Goal: Complete application form

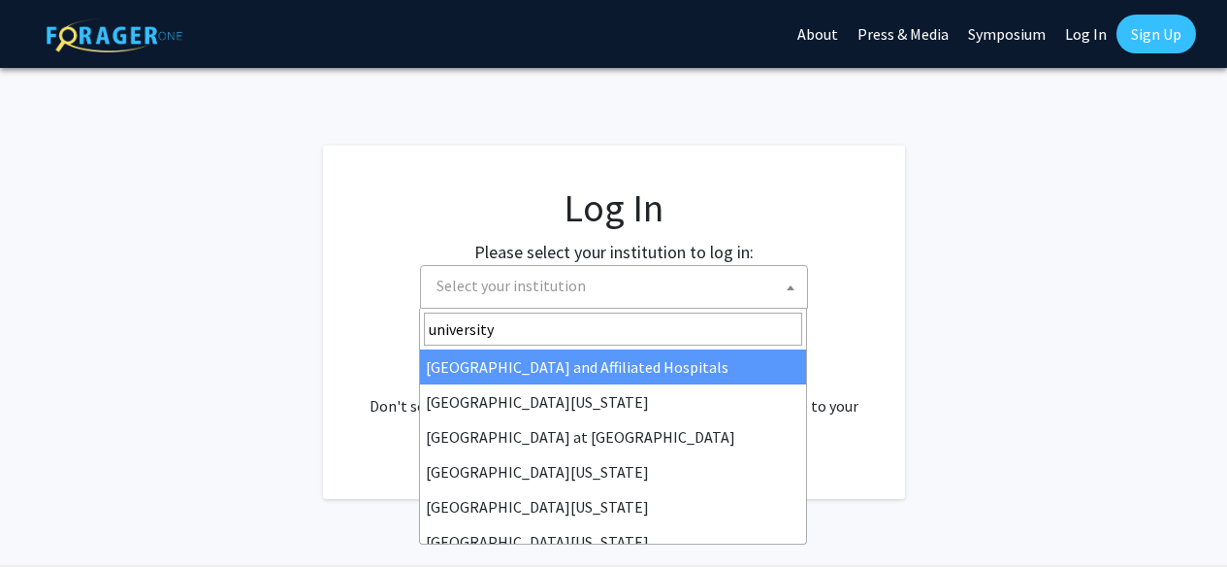
select select
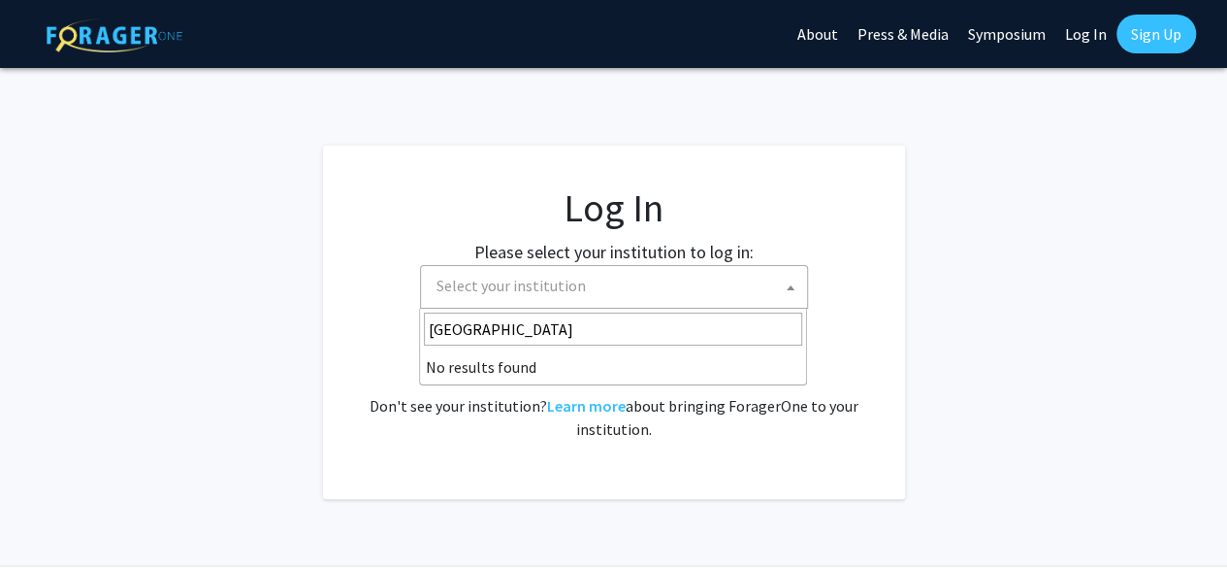
click at [549, 329] on input "university of marylnd" at bounding box center [613, 328] width 378 height 33
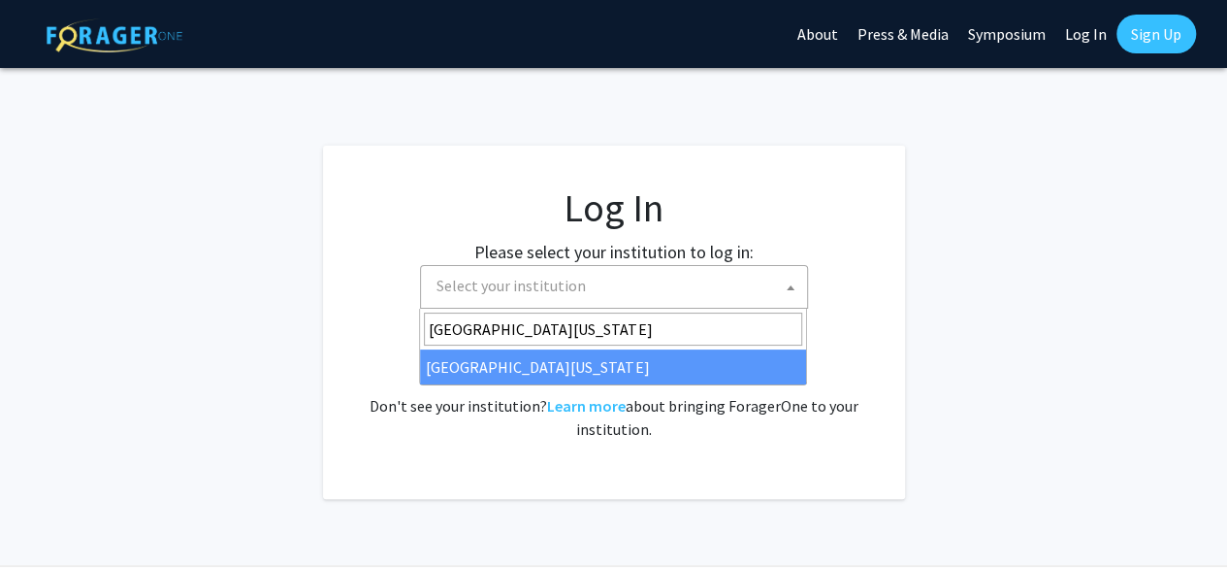
type input "university of maryland"
select select "31"
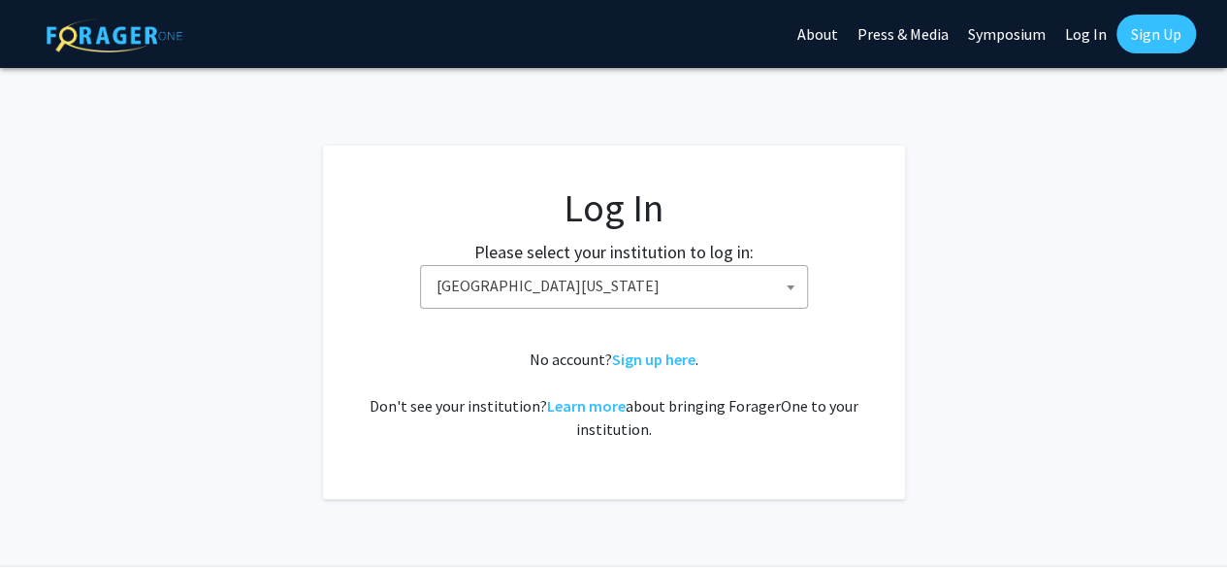
click at [1099, 37] on link "Log In" at bounding box center [1086, 34] width 61 height 68
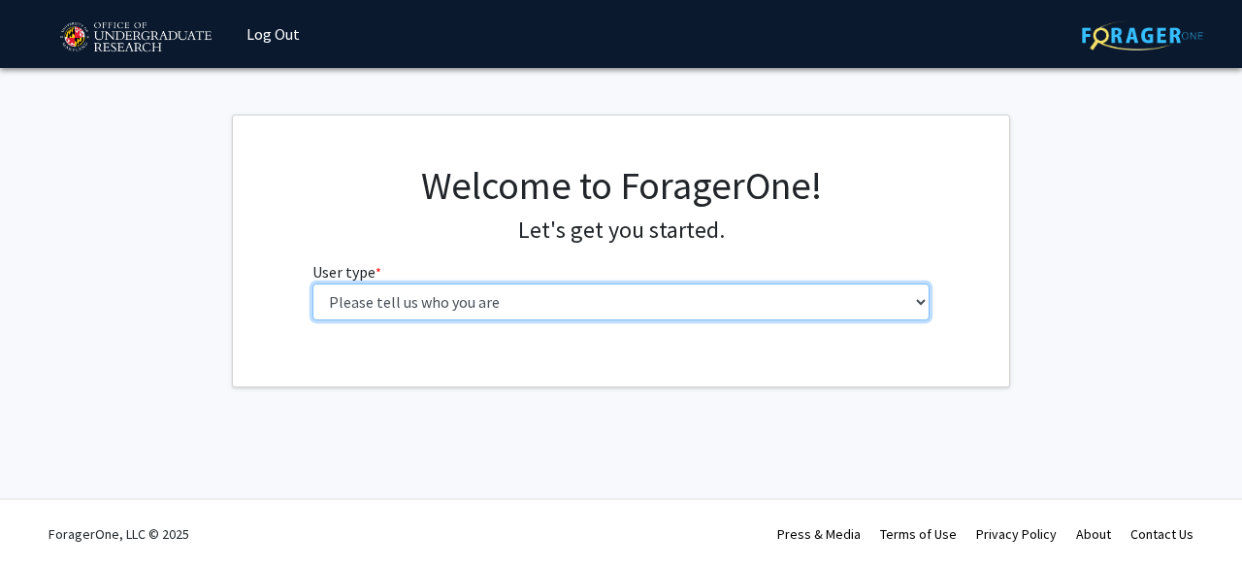
click at [911, 304] on select "Please tell us who you are Undergraduate Student Master's Student Doctoral Cand…" at bounding box center [621, 301] width 618 height 37
select select "5: faculty"
click at [312, 283] on select "Please tell us who you are Undergraduate Student Master's Student Doctoral Cand…" at bounding box center [621, 301] width 618 height 37
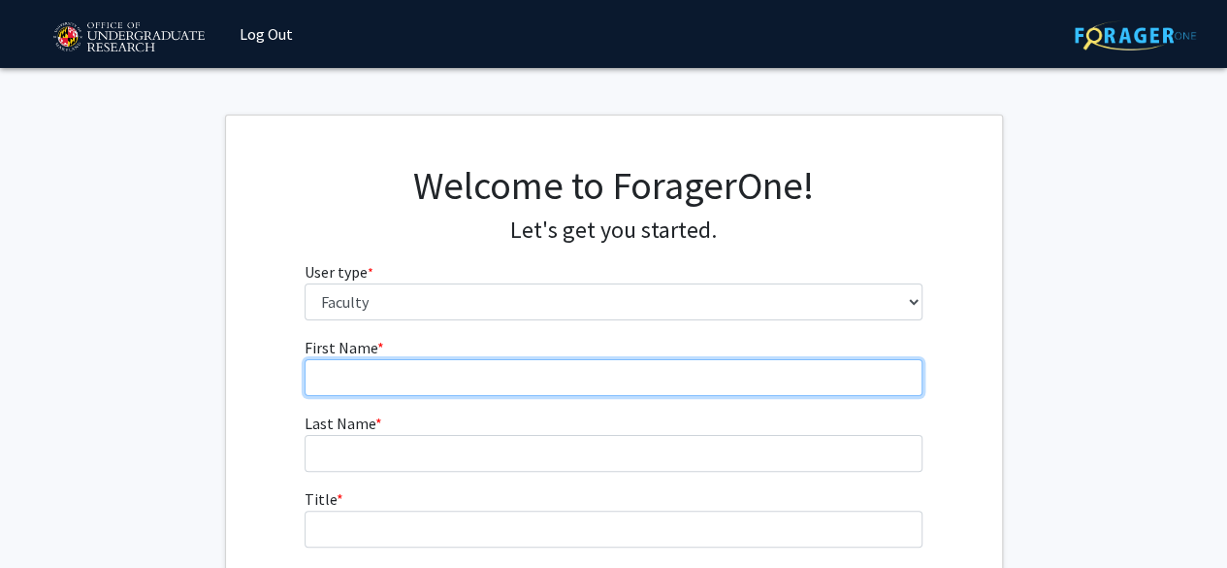
click at [464, 366] on input "First Name * required" at bounding box center [614, 377] width 618 height 37
type input "[PERSON_NAME]"
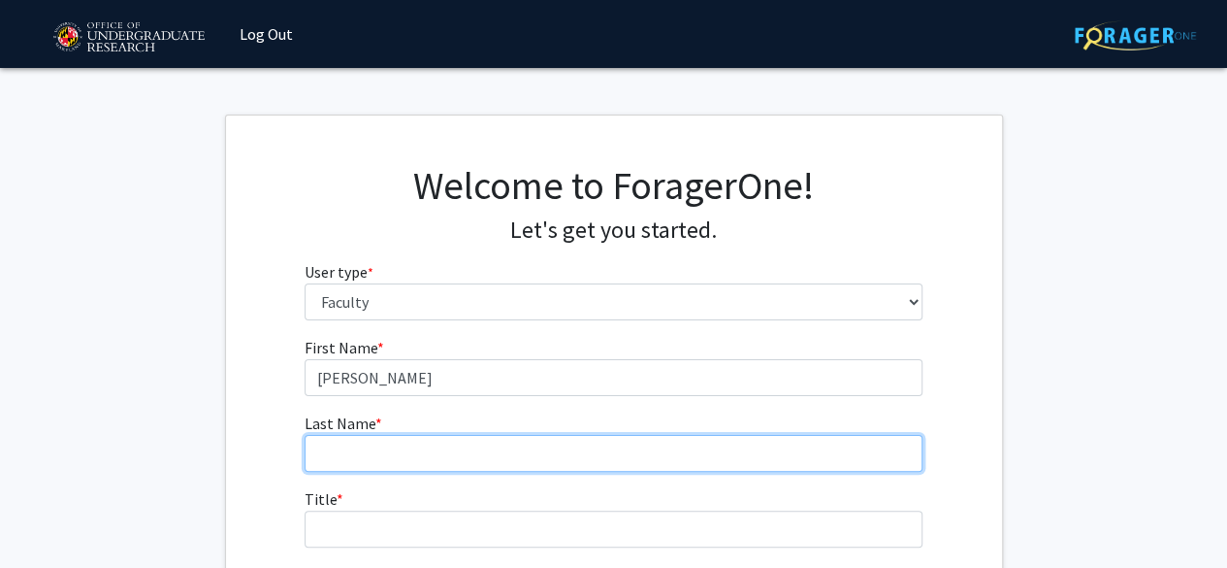
click at [460, 454] on input "Last Name * required" at bounding box center [614, 453] width 618 height 37
drag, startPoint x: 328, startPoint y: 454, endPoint x: 307, endPoint y: 451, distance: 21.5
click at [307, 451] on input "[PERSON_NAME]" at bounding box center [614, 453] width 618 height 37
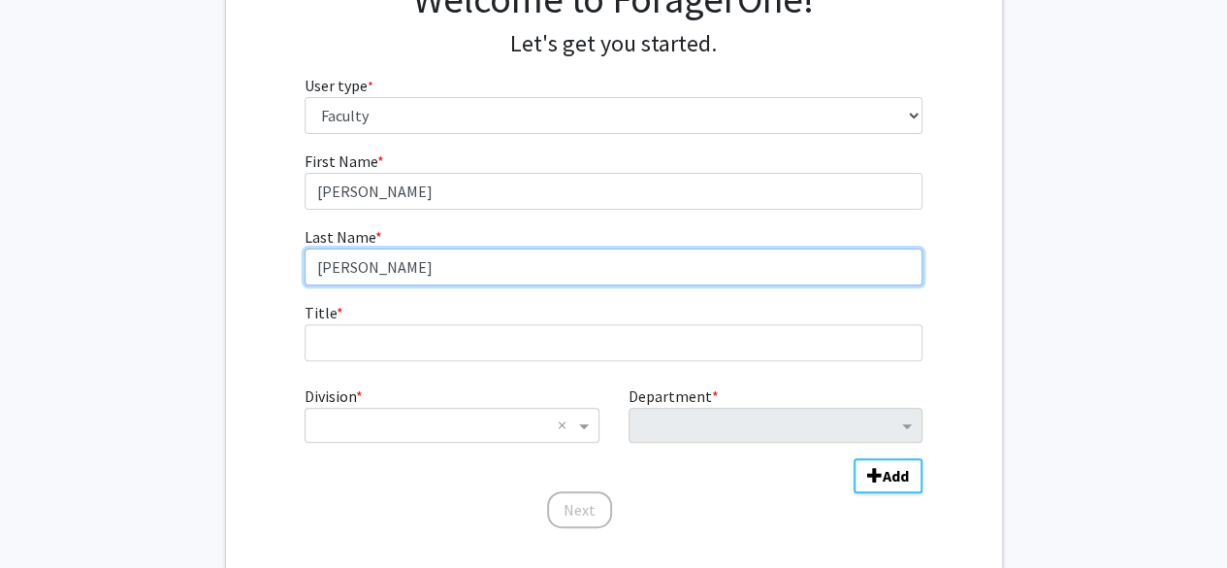
scroll to position [210, 0]
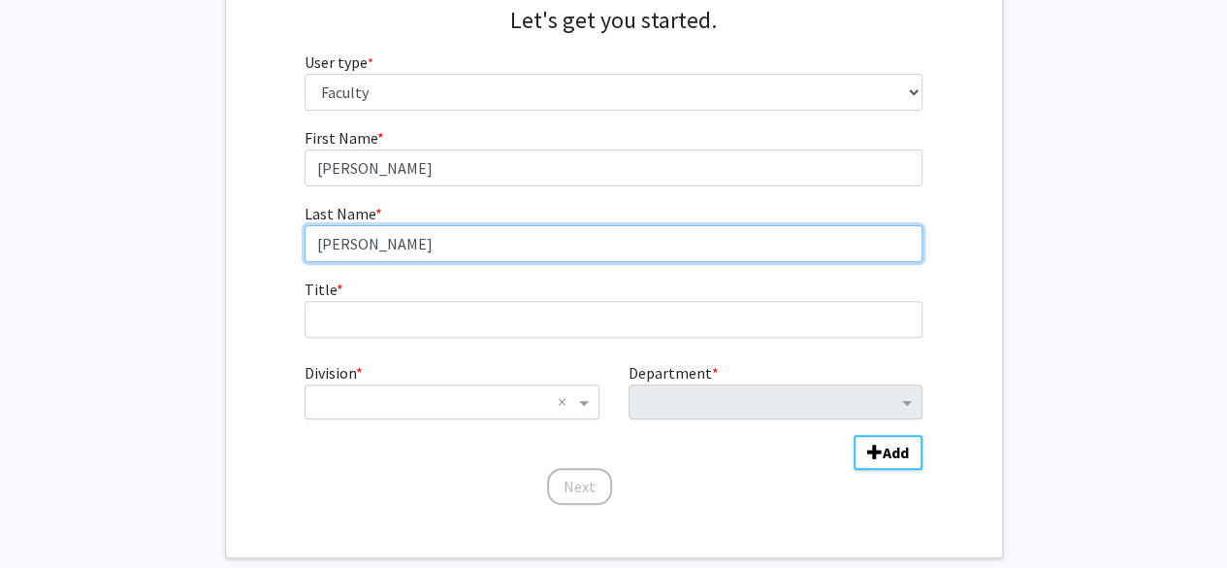
type input "[PERSON_NAME]"
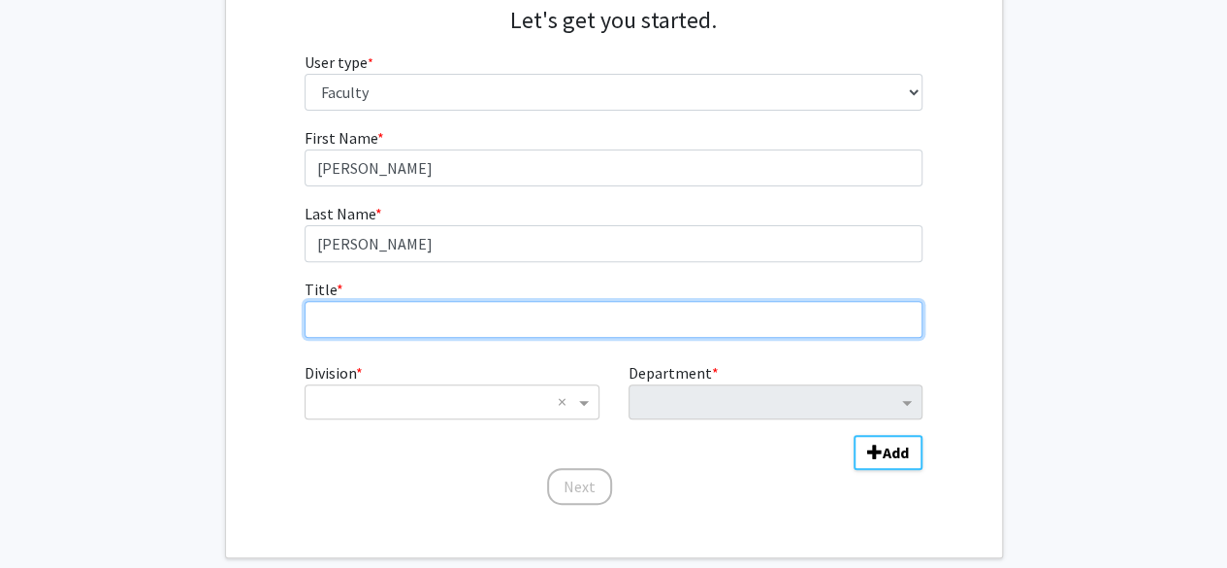
click at [344, 319] on input "Title * required" at bounding box center [614, 319] width 618 height 37
type input "professor"
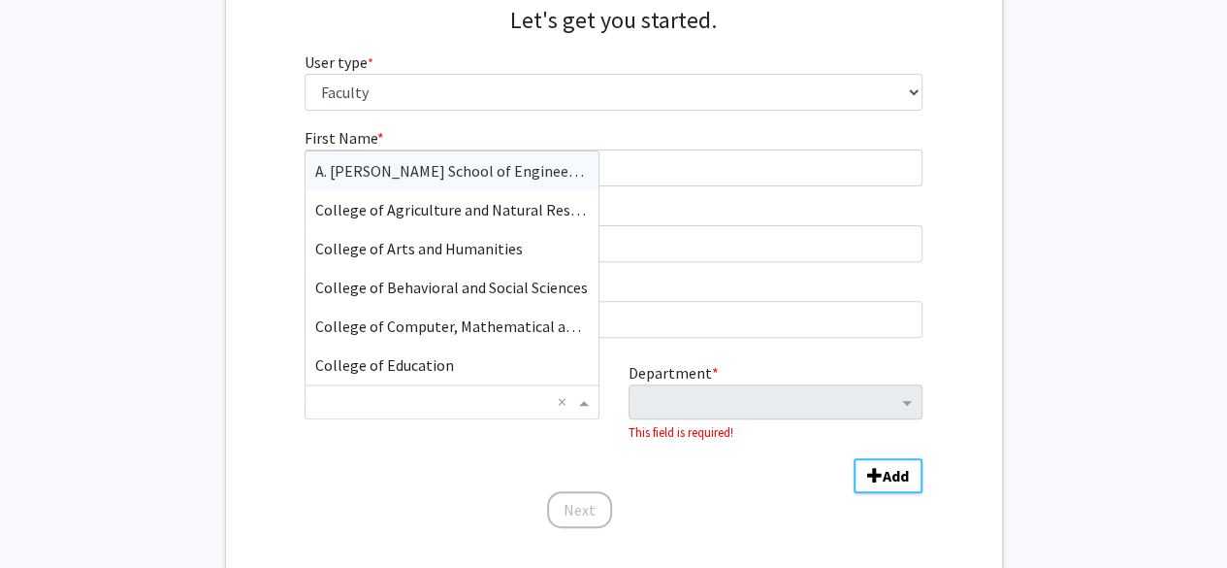
click at [588, 402] on span "Division" at bounding box center [586, 401] width 24 height 23
click at [514, 168] on span "A. [PERSON_NAME] School of Engineering" at bounding box center [455, 170] width 280 height 19
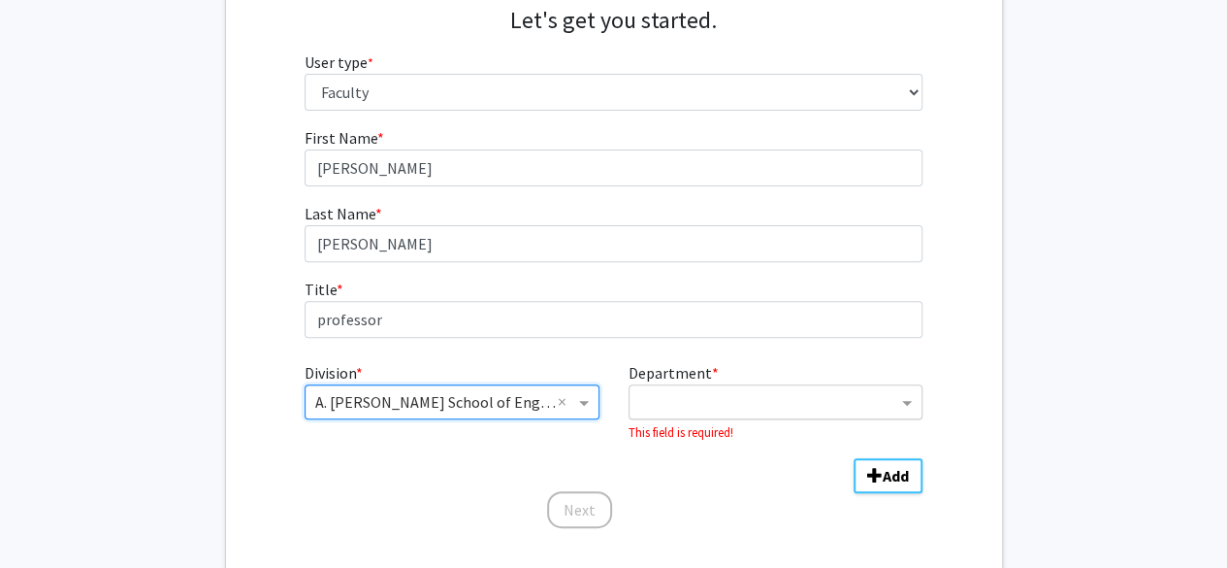
click at [738, 408] on input "Department" at bounding box center [768, 402] width 258 height 23
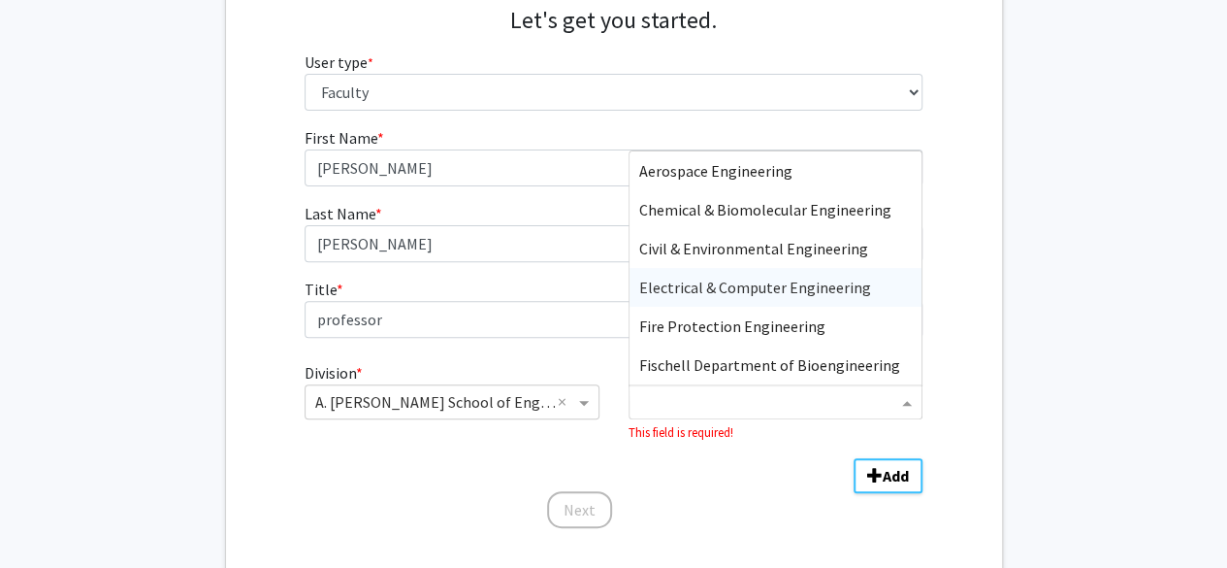
click at [786, 285] on span "Electrical & Computer Engineering" at bounding box center [755, 286] width 232 height 19
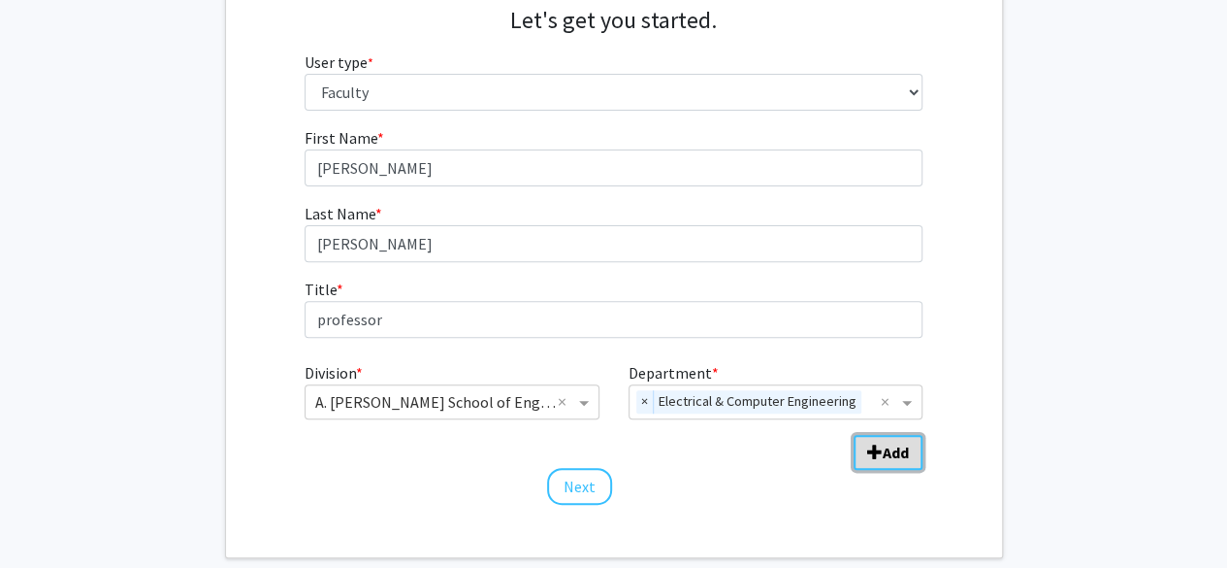
click at [886, 452] on b "Add" at bounding box center [896, 451] width 26 height 19
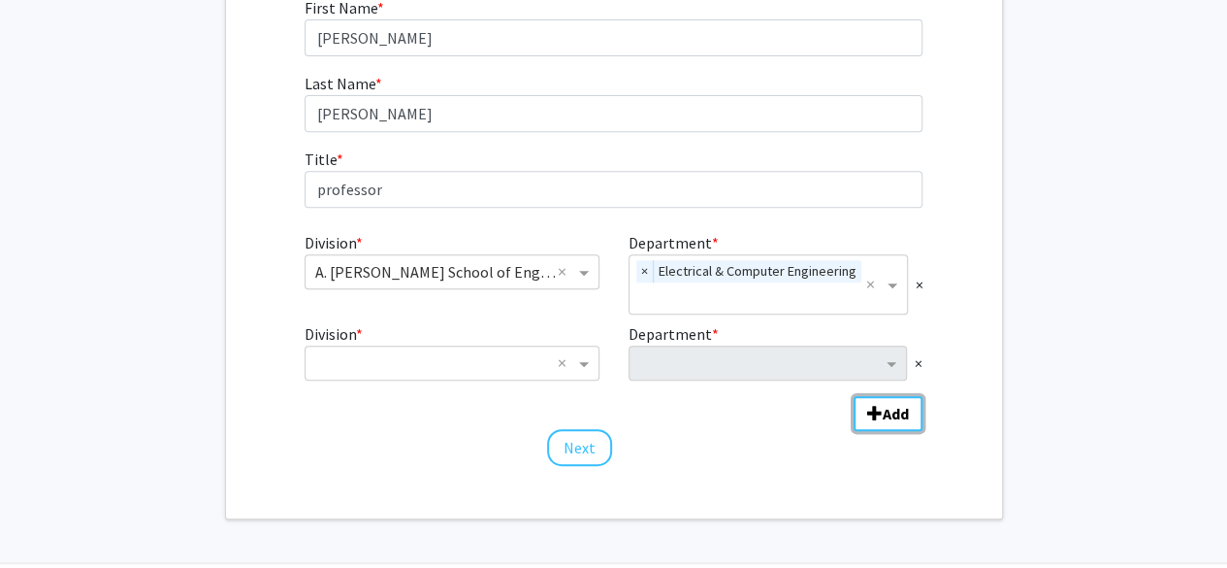
scroll to position [342, 0]
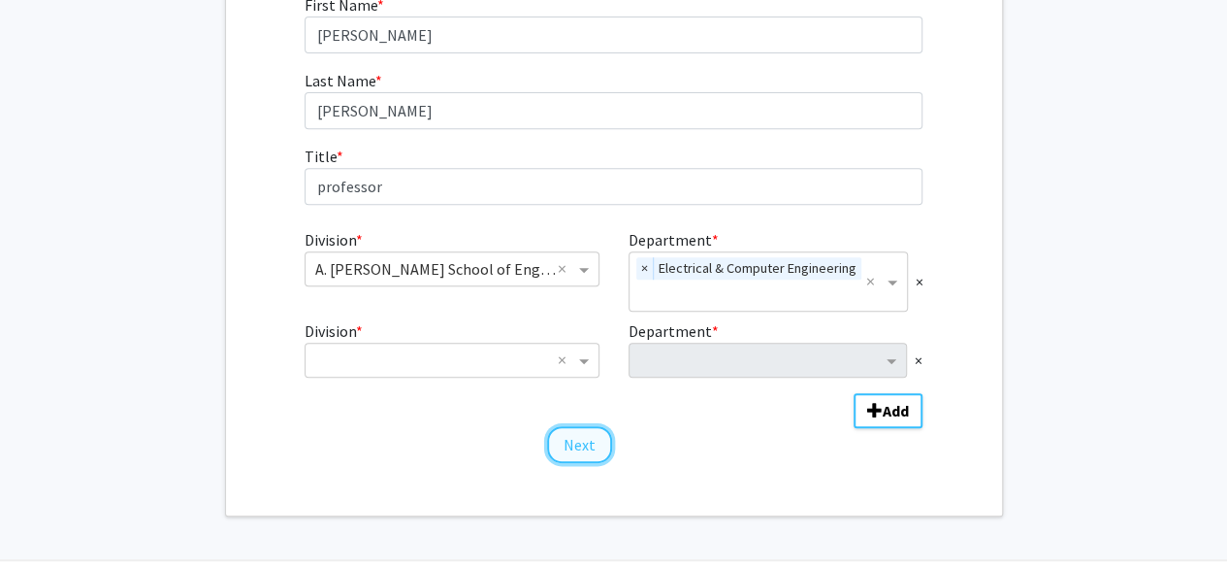
click at [596, 440] on button "Next" at bounding box center [579, 444] width 65 height 37
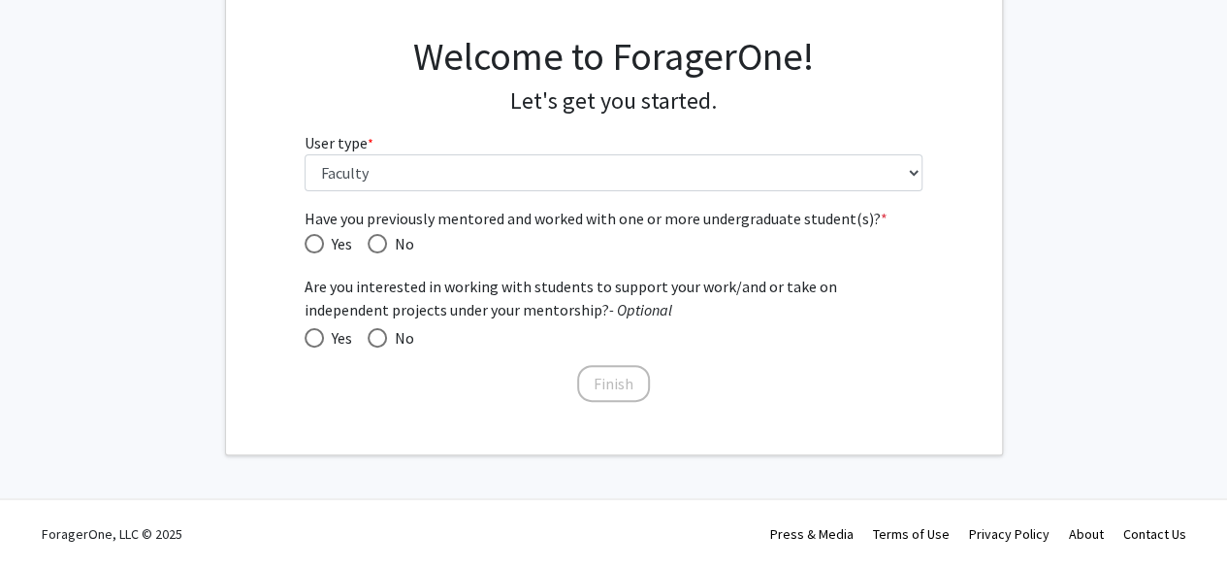
scroll to position [0, 0]
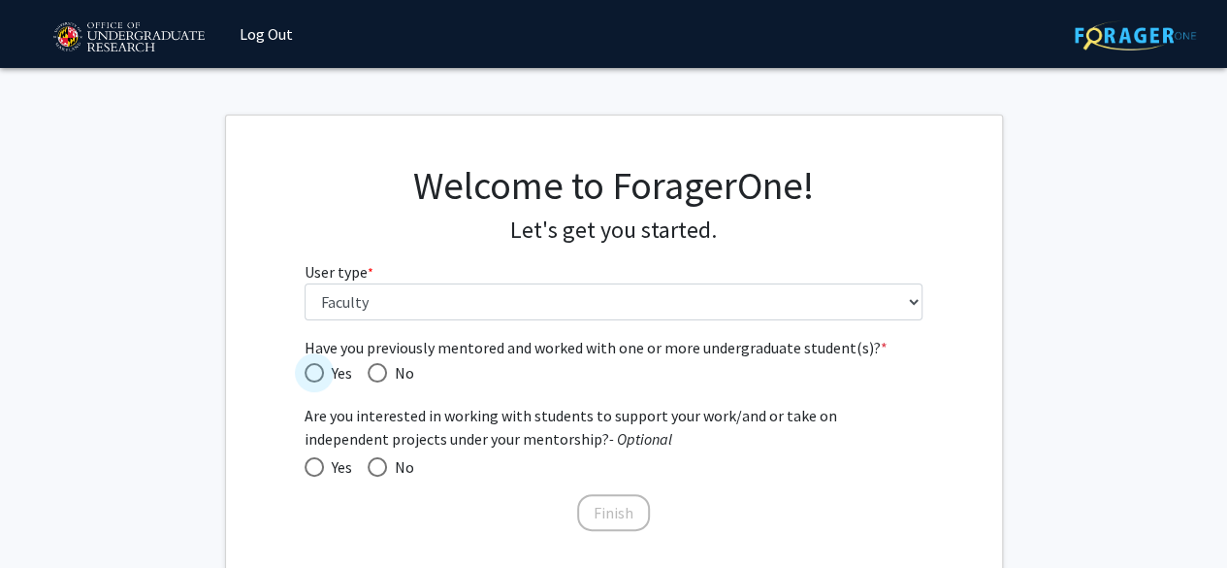
click at [312, 371] on span "Have you previously mentored and worked with one or more undergraduate student(…" at bounding box center [314, 372] width 19 height 19
click at [312, 371] on input "Yes" at bounding box center [314, 372] width 19 height 19
radio input "true"
click at [314, 464] on span at bounding box center [314, 466] width 19 height 19
click at [314, 464] on input "Yes" at bounding box center [314, 466] width 19 height 19
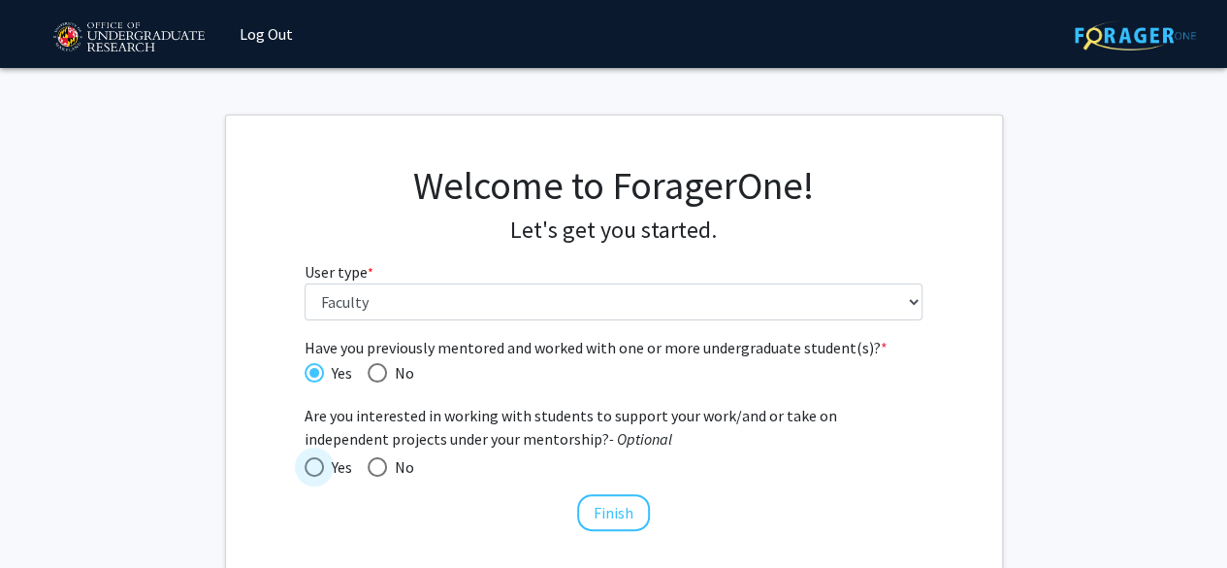
radio input "true"
click at [619, 505] on button "Finish" at bounding box center [613, 512] width 73 height 37
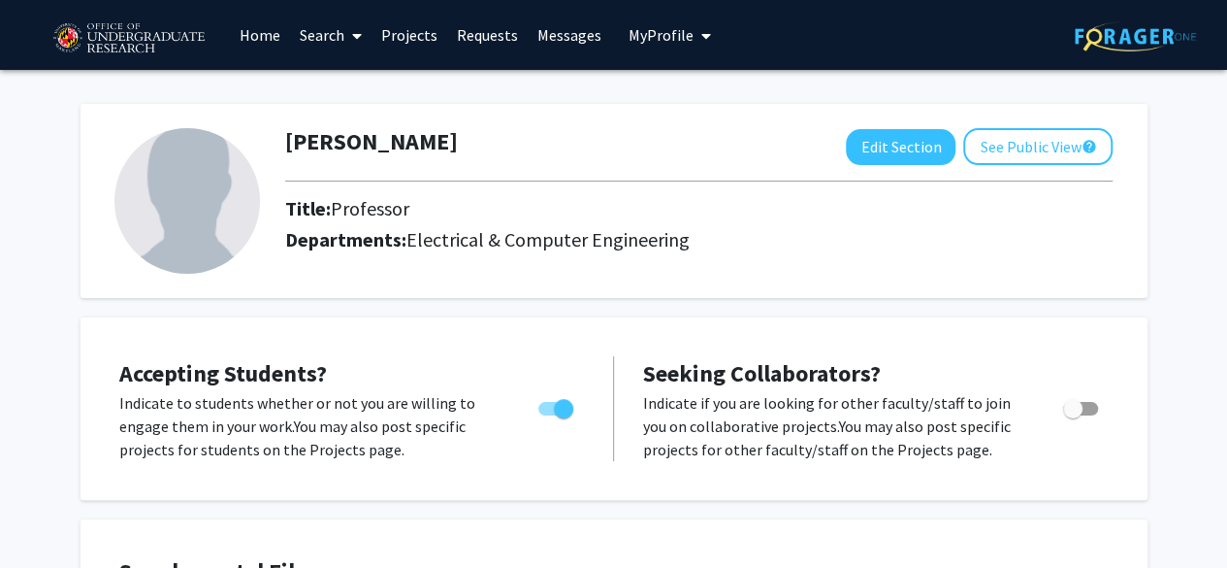
click at [398, 35] on link "Projects" at bounding box center [410, 35] width 76 height 68
